Goal: Task Accomplishment & Management: Use online tool/utility

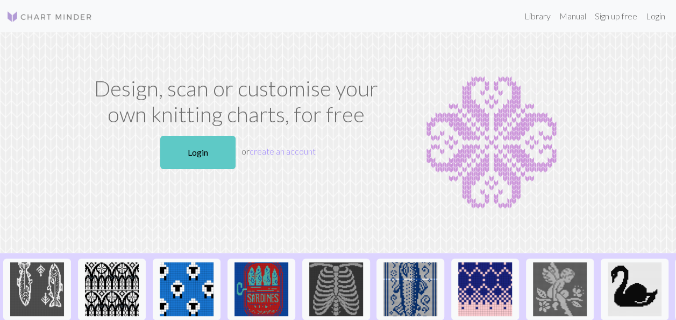
click at [223, 147] on link "Login" at bounding box center [197, 152] width 75 height 33
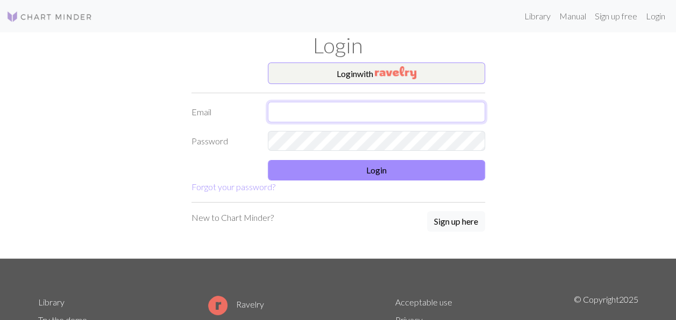
type input "[EMAIL_ADDRESS][DOMAIN_NAME]"
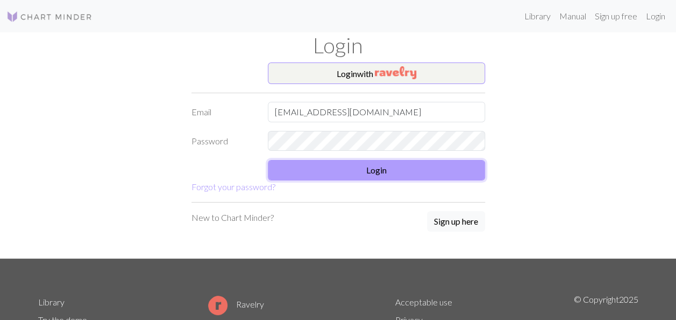
click at [375, 173] on button "Login" at bounding box center [376, 170] width 217 height 20
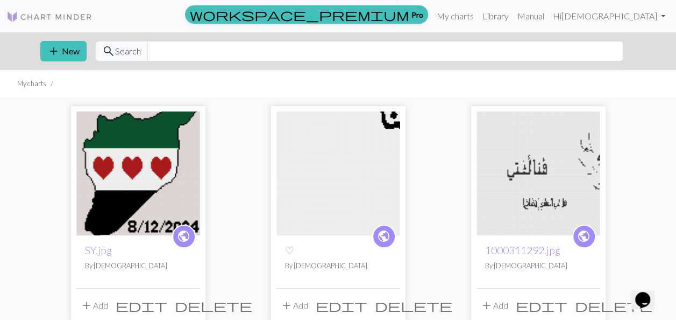
click at [145, 180] on img at bounding box center [138, 173] width 124 height 124
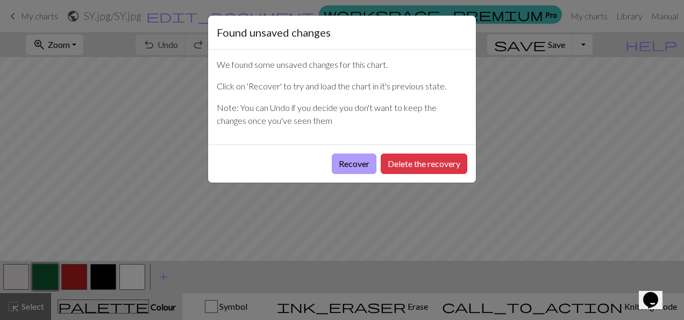
click at [363, 161] on button "Recover" at bounding box center [354, 163] width 45 height 20
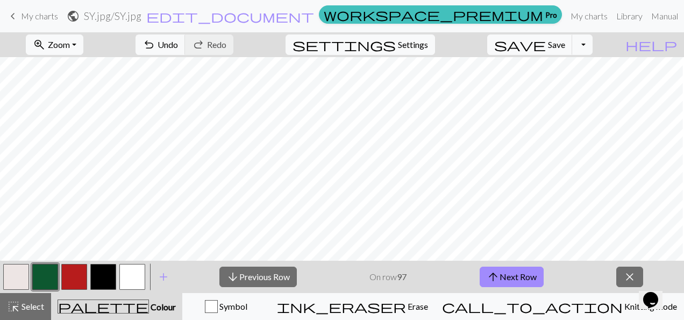
scroll to position [652, 19]
